Goal: Task Accomplishment & Management: Use online tool/utility

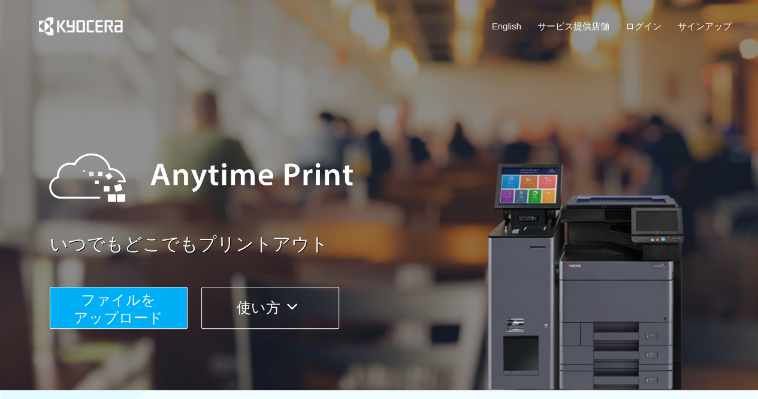
click at [167, 310] on button "ファイルを ​​アップロード" at bounding box center [119, 307] width 138 height 42
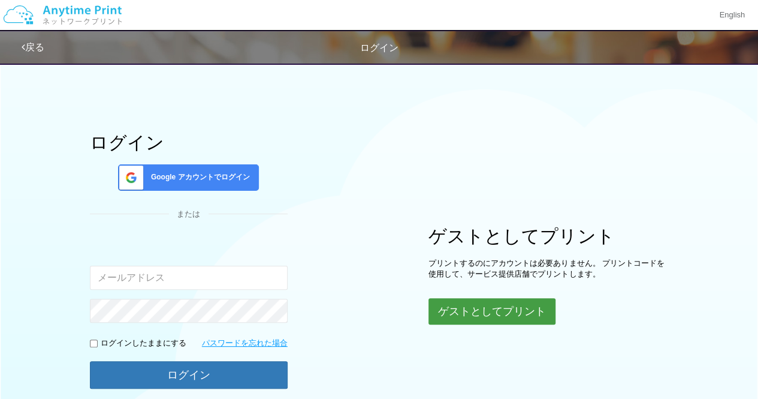
click at [515, 300] on button "ゲストとしてプリント" at bounding box center [491, 311] width 127 height 26
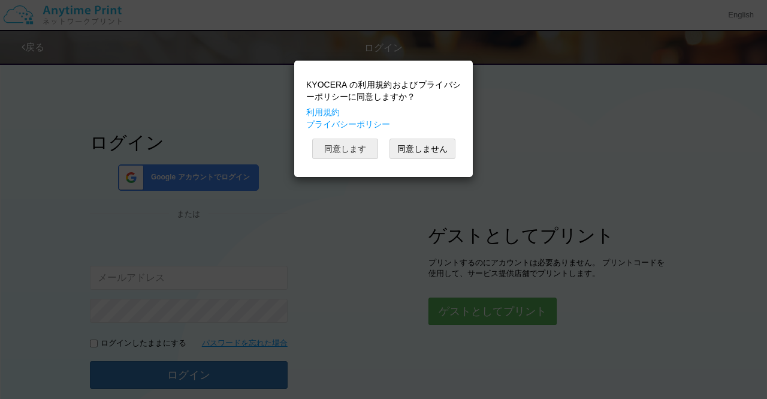
click at [363, 148] on button "同意します" at bounding box center [345, 148] width 66 height 20
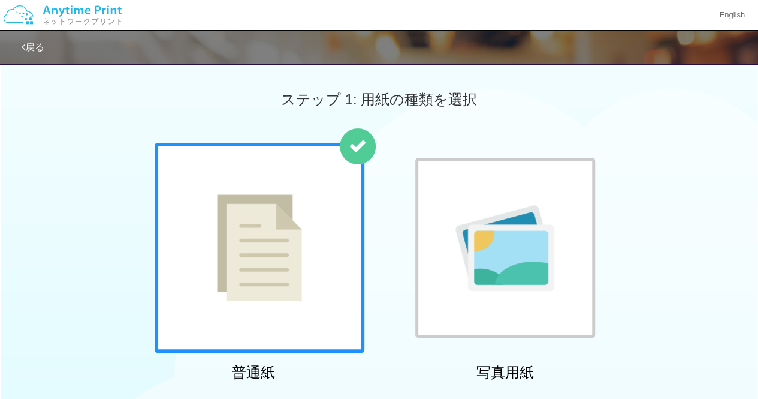
scroll to position [349, 0]
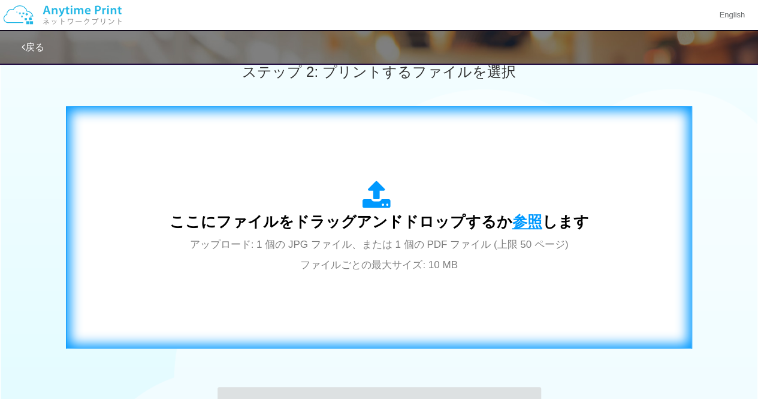
click at [520, 215] on span "参照" at bounding box center [527, 221] width 30 height 17
click at [519, 215] on span "参照" at bounding box center [527, 221] width 30 height 17
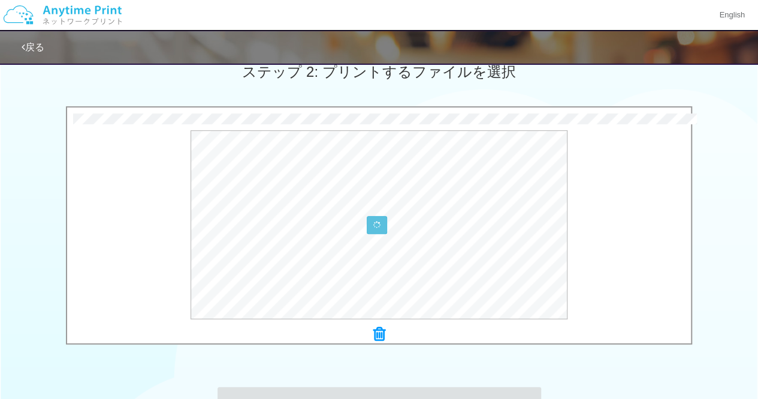
scroll to position [512, 0]
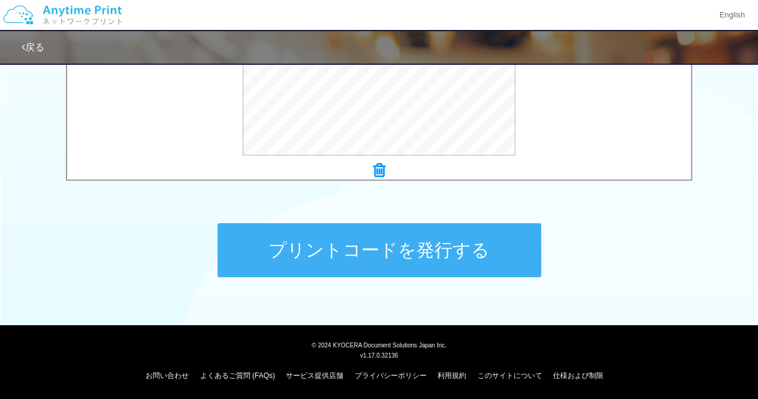
click at [466, 252] on button "プリントコードを発行する" at bounding box center [380, 250] width 324 height 54
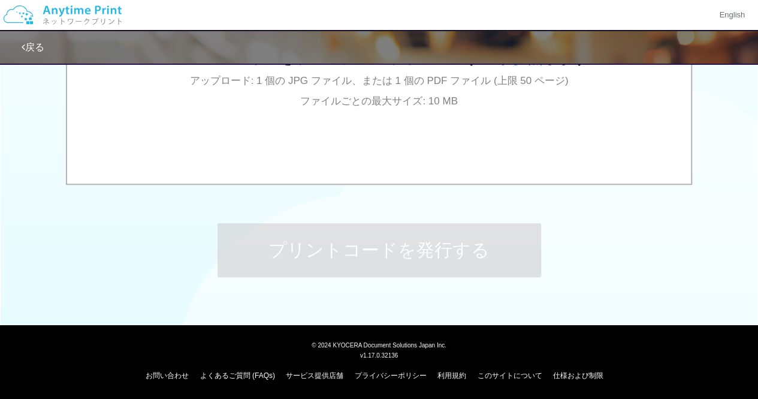
scroll to position [0, 0]
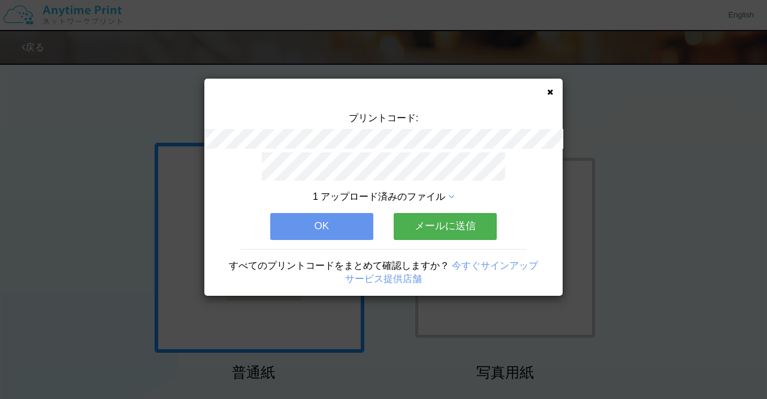
click at [319, 216] on button "OK" at bounding box center [321, 226] width 103 height 26
